Goal: Navigation & Orientation: Find specific page/section

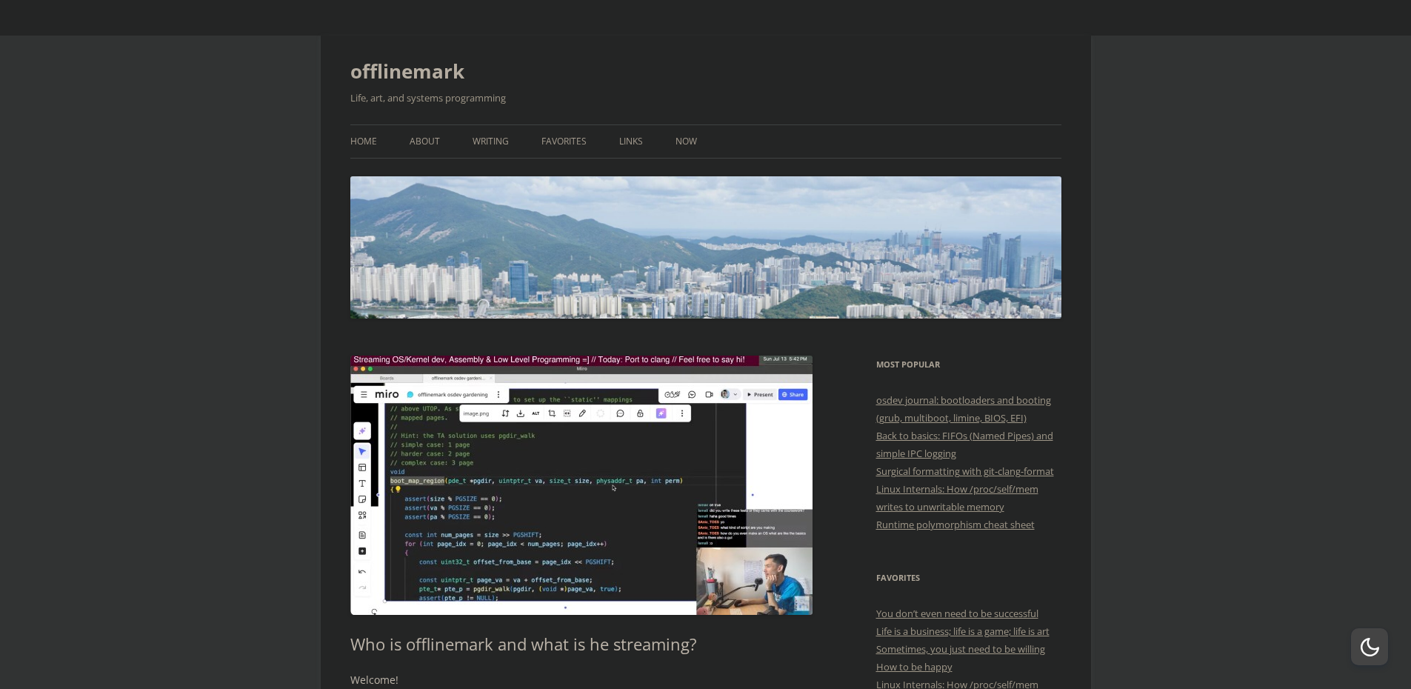
click at [566, 146] on link "Favorites" at bounding box center [563, 141] width 45 height 33
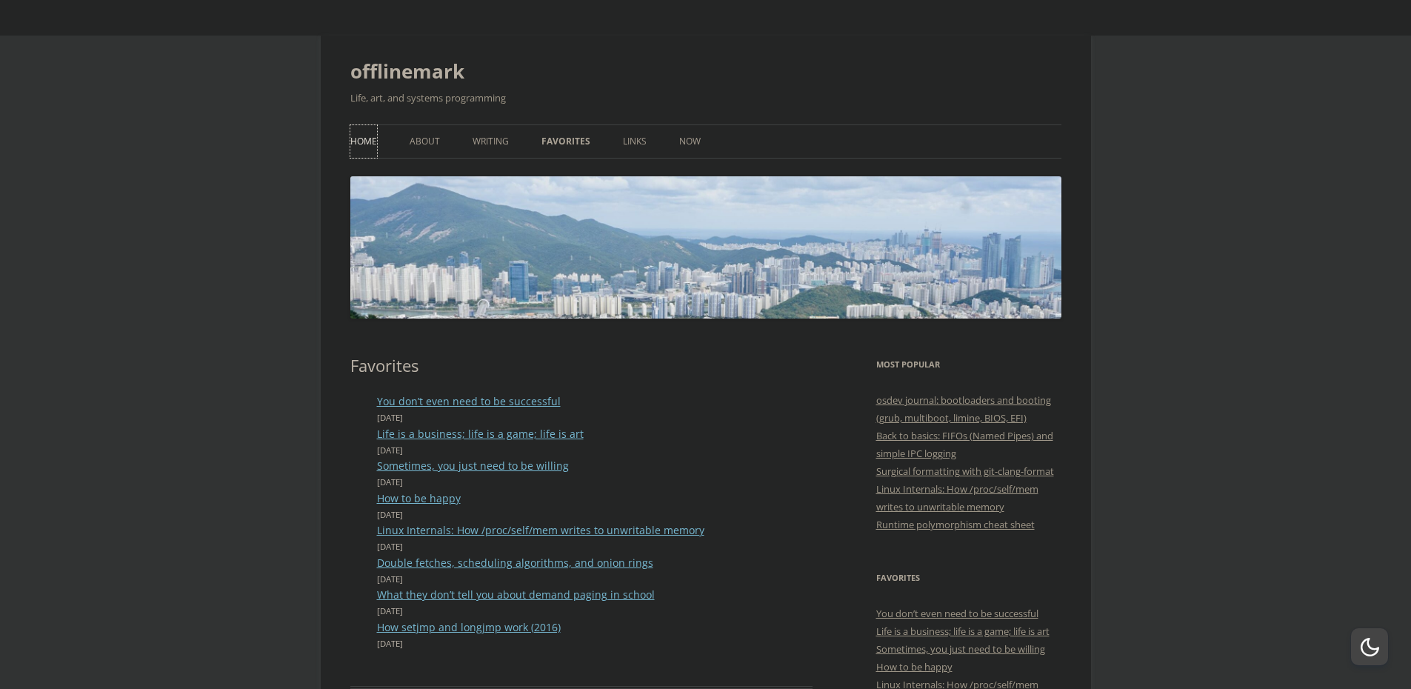
click at [361, 136] on link "Home" at bounding box center [363, 141] width 27 height 33
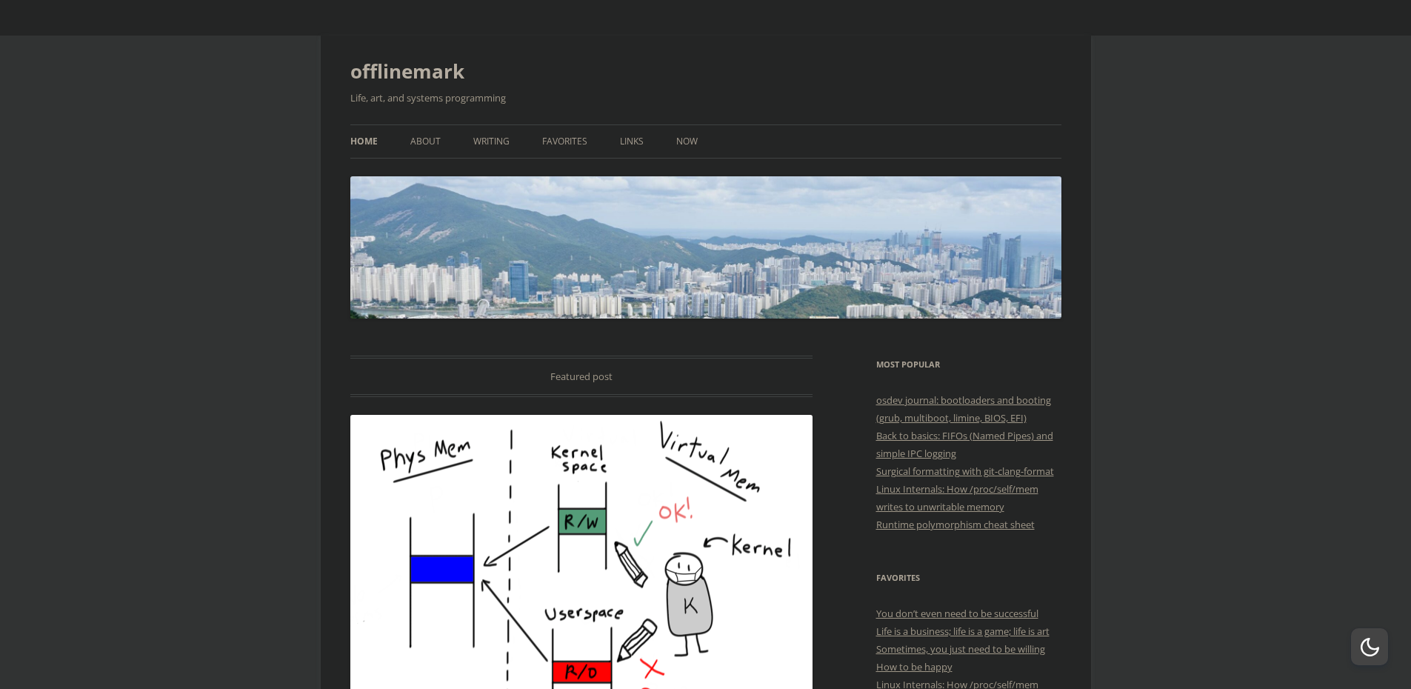
drag, startPoint x: 1206, startPoint y: 208, endPoint x: 1078, endPoint y: 586, distance: 398.6
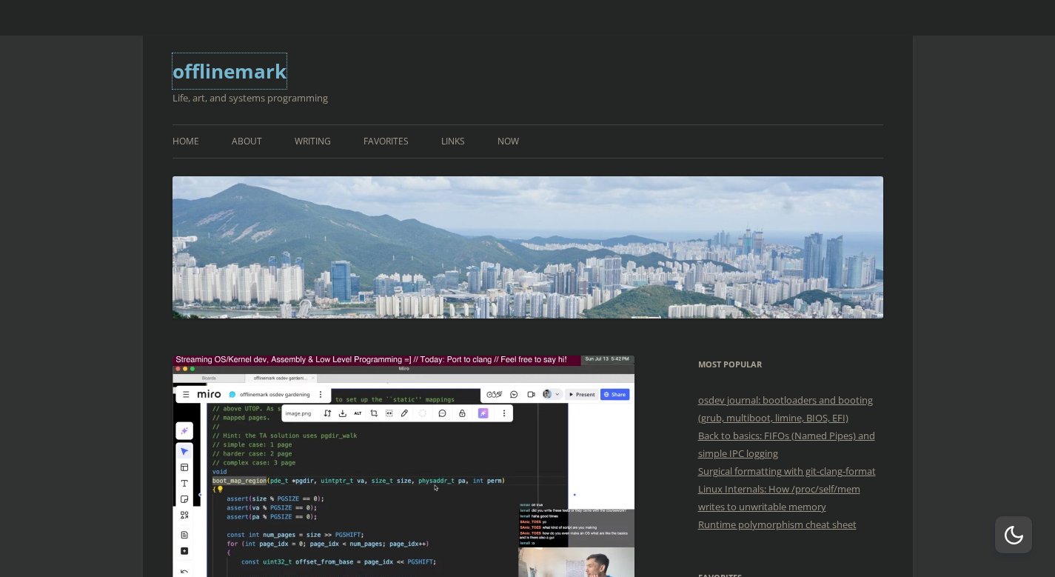
click at [249, 78] on link "offlinemark" at bounding box center [230, 71] width 114 height 36
